Goal: Task Accomplishment & Management: Complete application form

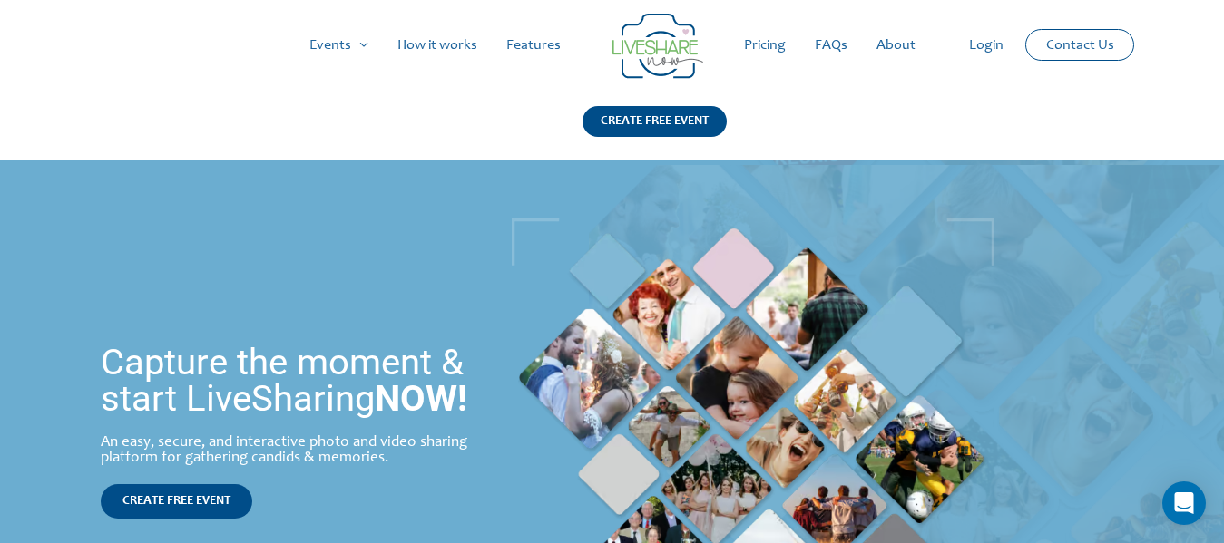
click at [769, 50] on link "Pricing" at bounding box center [764, 45] width 71 height 58
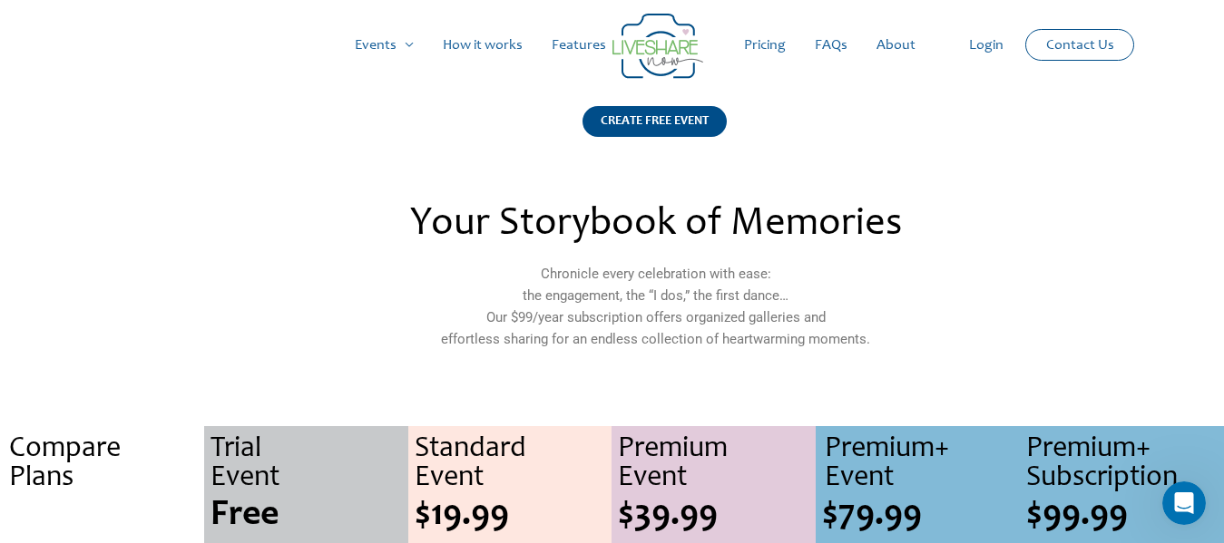
click at [486, 47] on link "How it works" at bounding box center [482, 45] width 109 height 58
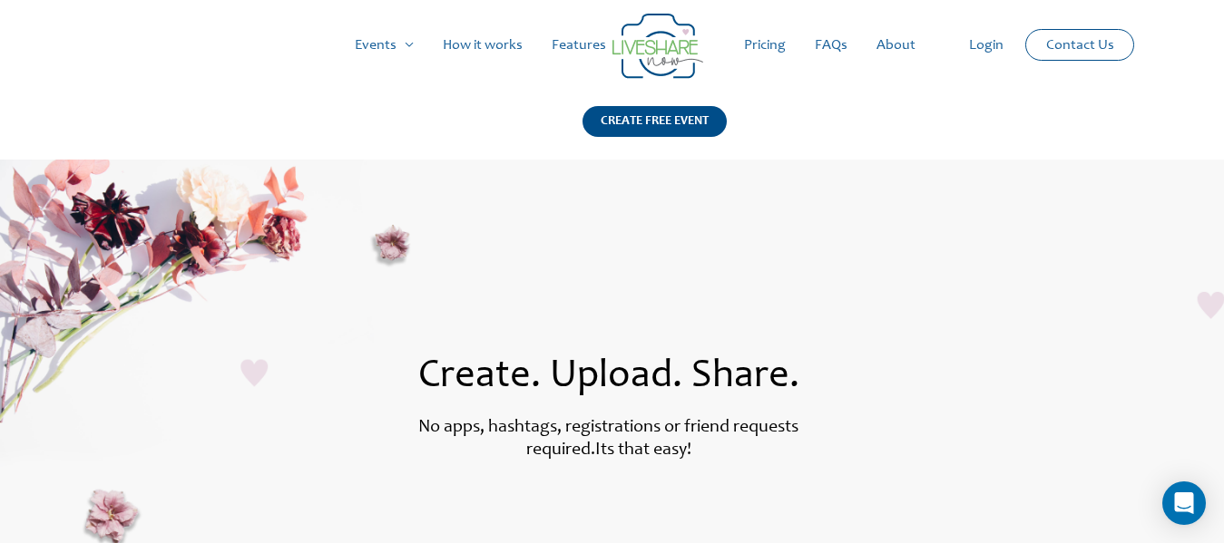
click at [576, 44] on link "Features" at bounding box center [578, 45] width 83 height 58
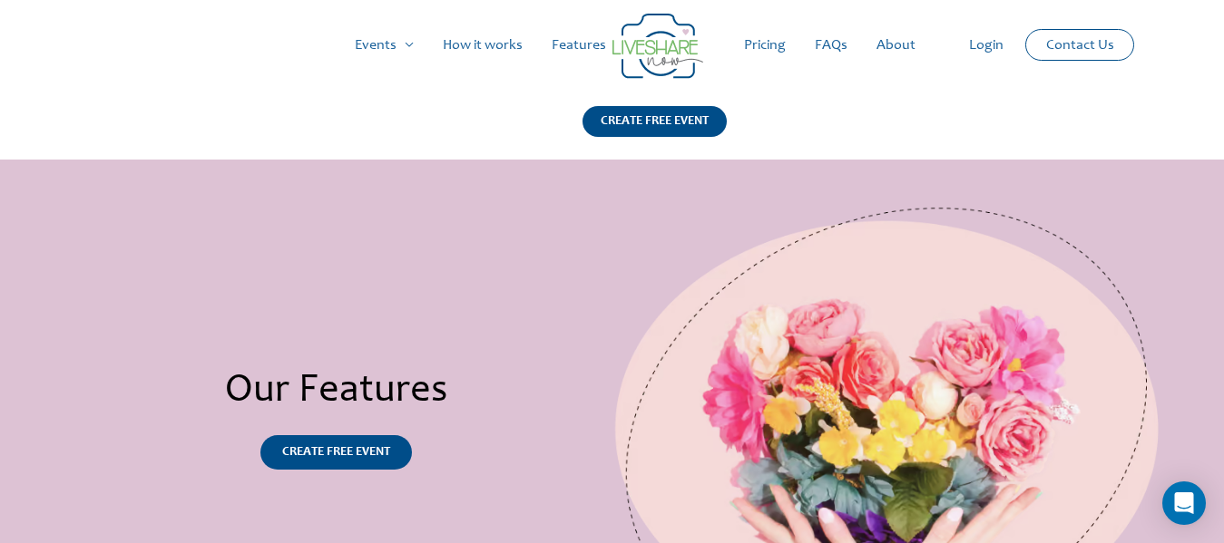
click at [580, 44] on link "Features" at bounding box center [578, 45] width 83 height 58
click at [686, 124] on div "CREATE FREE EVENT" at bounding box center [654, 121] width 144 height 31
